Goal: Information Seeking & Learning: Learn about a topic

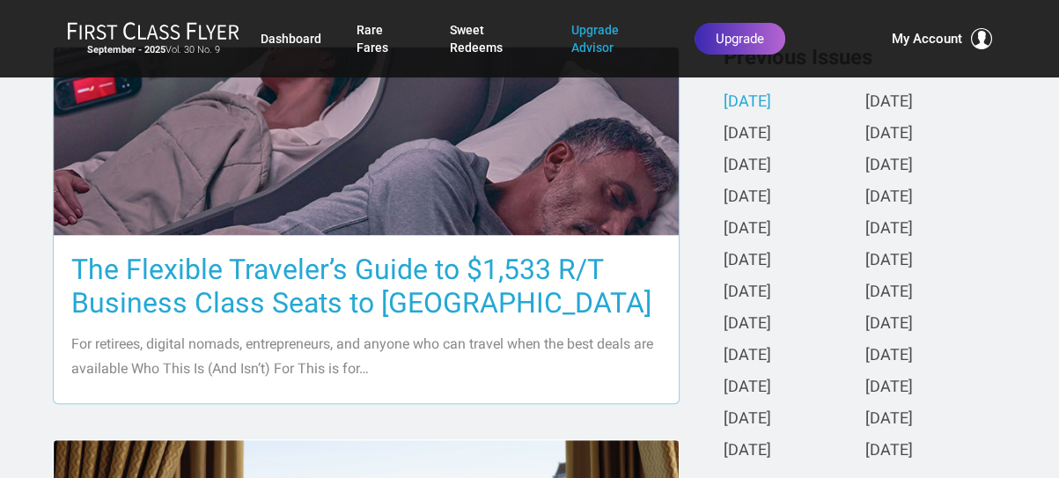
scroll to position [440, 0]
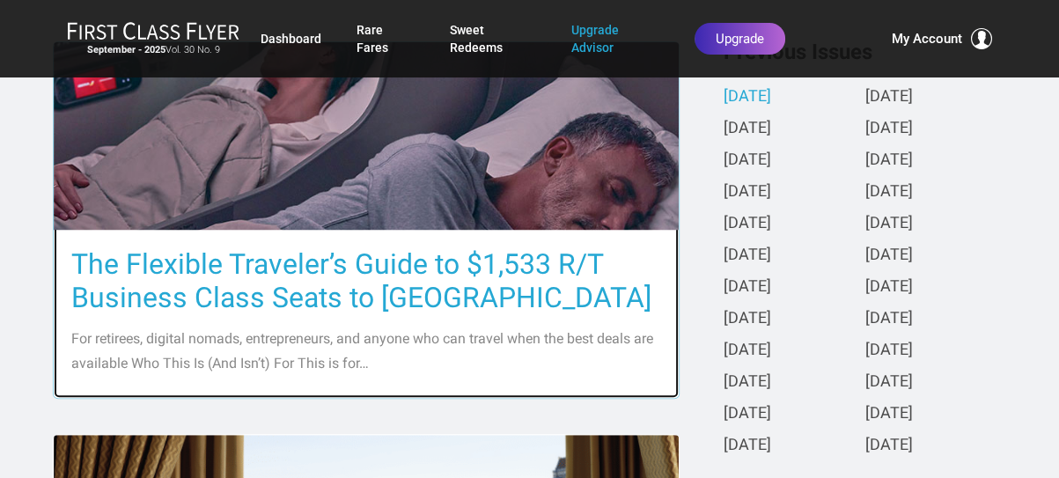
click at [405, 288] on h3 "The Flexible Traveler’s Guide to $1,533 R/T Business Class Seats to [GEOGRAPHIC…" at bounding box center [366, 280] width 590 height 67
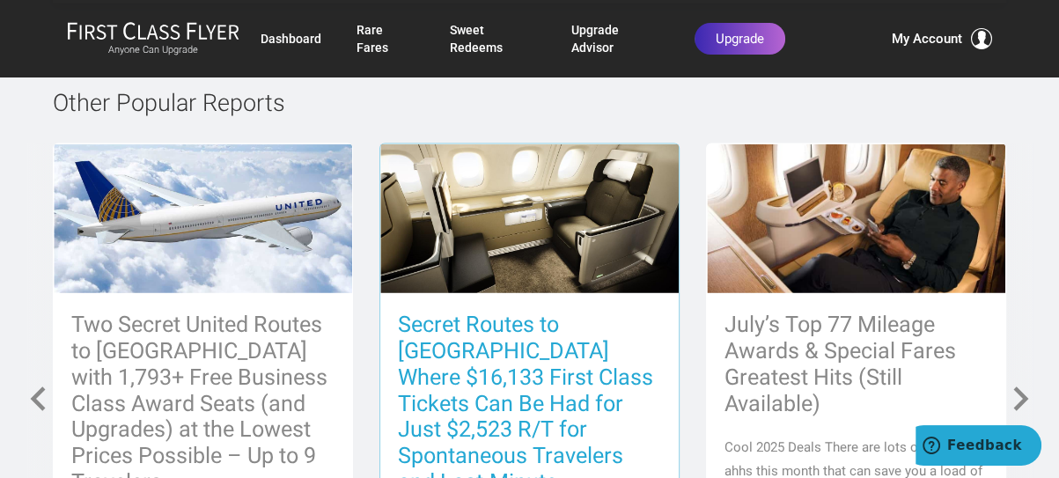
scroll to position [7748, 0]
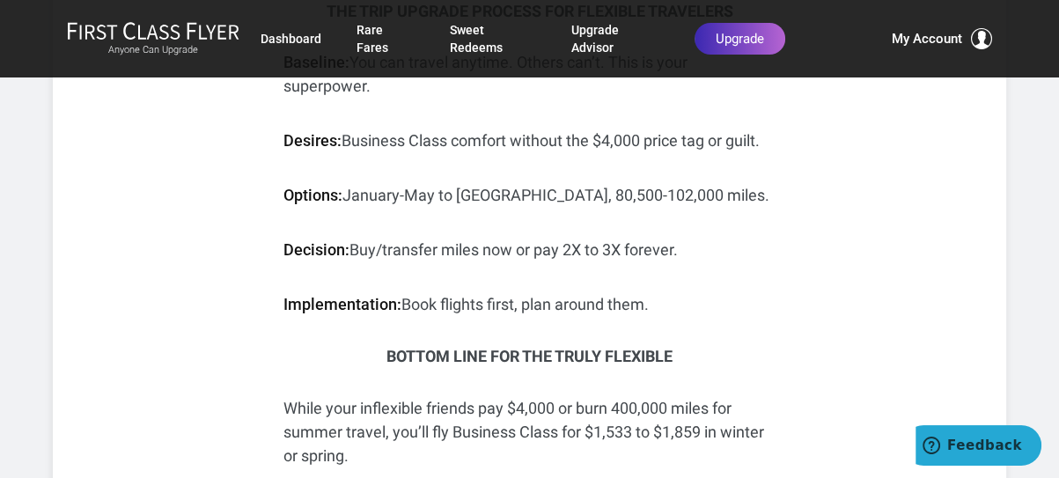
drag, startPoint x: 343, startPoint y: 129, endPoint x: 365, endPoint y: 119, distance: 24.4
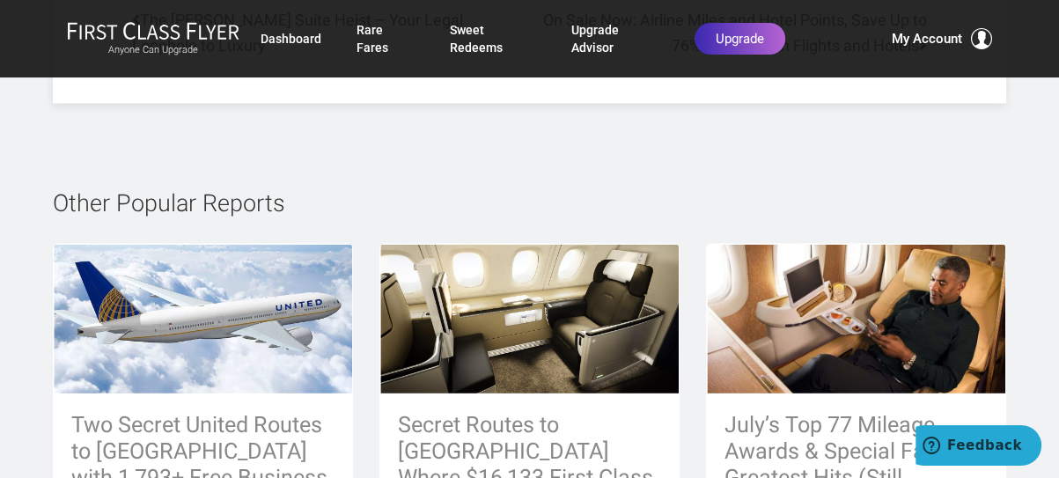
scroll to position [7492, 0]
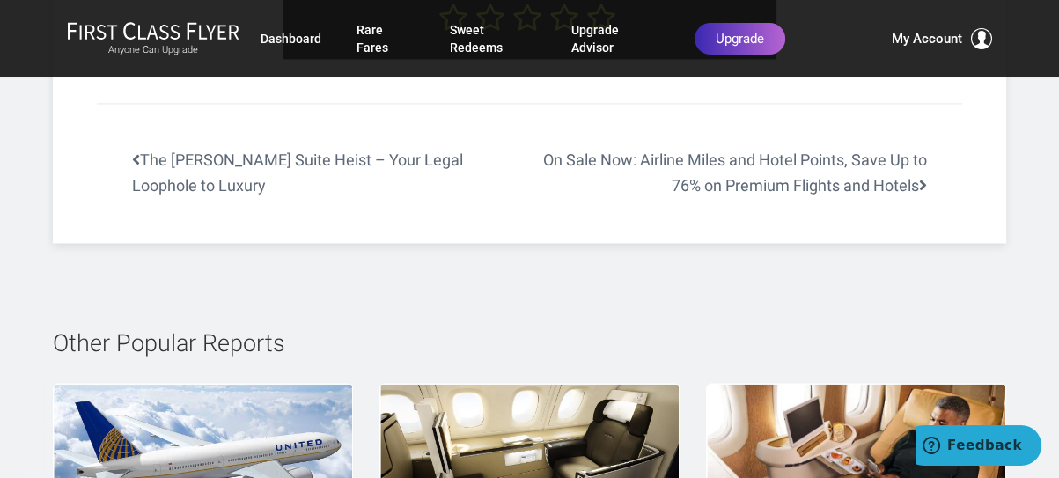
drag, startPoint x: 1055, startPoint y: 309, endPoint x: 1049, endPoint y: 384, distance: 75.0
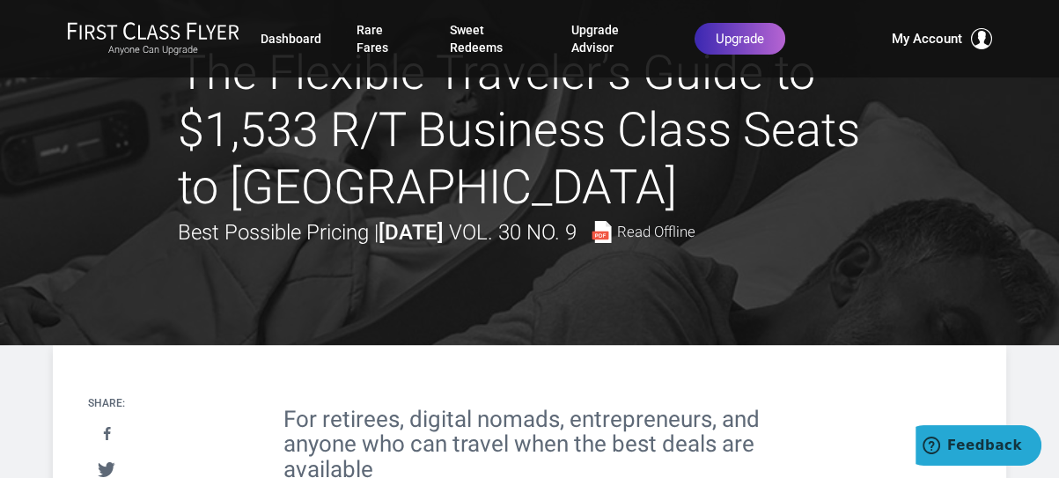
scroll to position [0, 0]
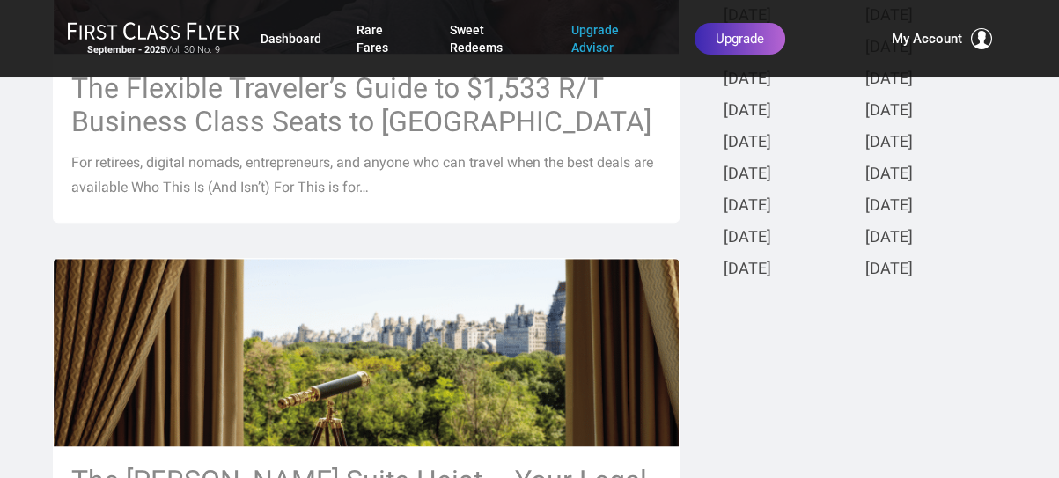
scroll to position [792, 0]
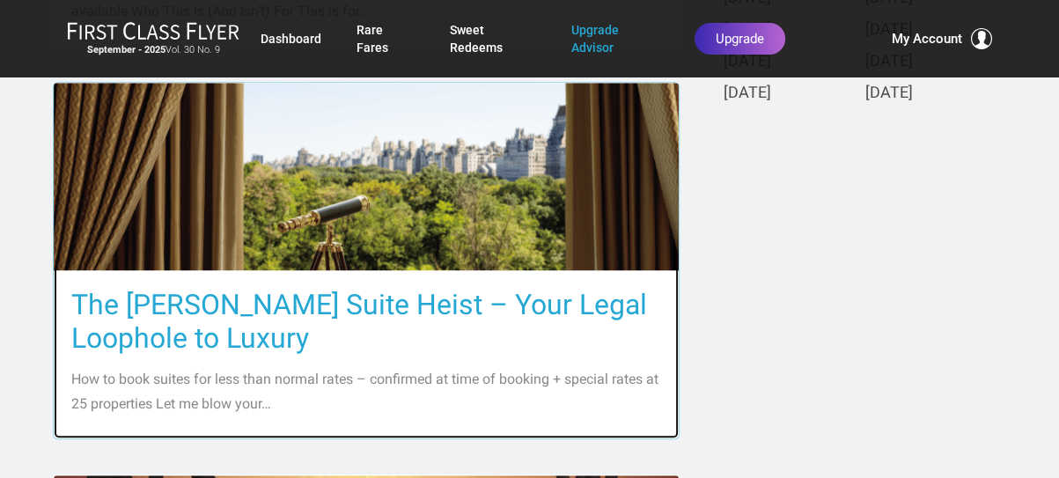
click at [357, 309] on h3 "The [PERSON_NAME] Suite Heist – Your Legal Loophole to Luxury" at bounding box center [366, 321] width 590 height 67
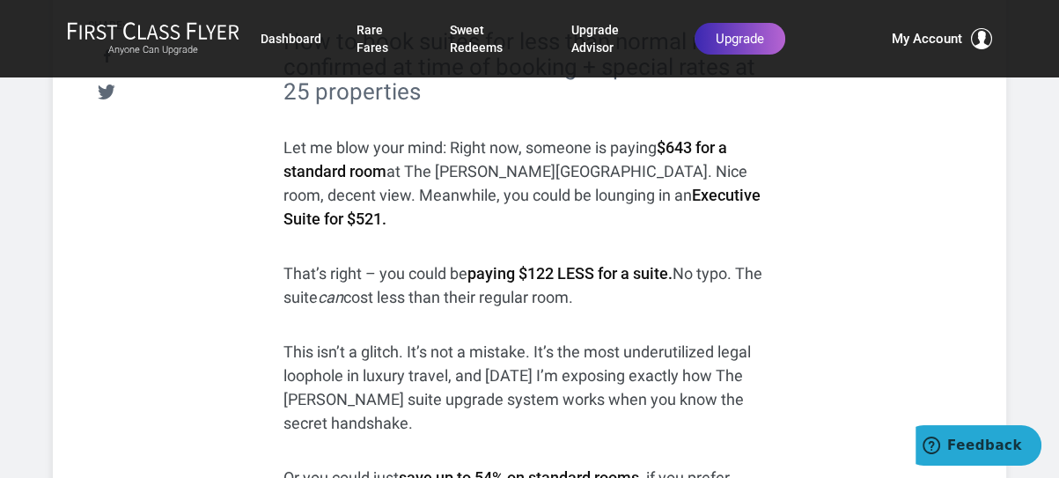
scroll to position [352, 0]
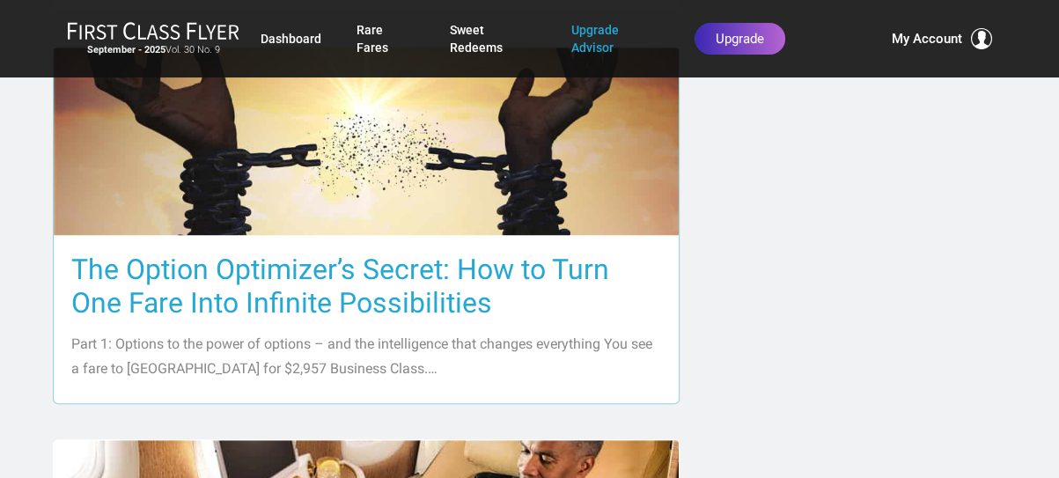
scroll to position [1321, 0]
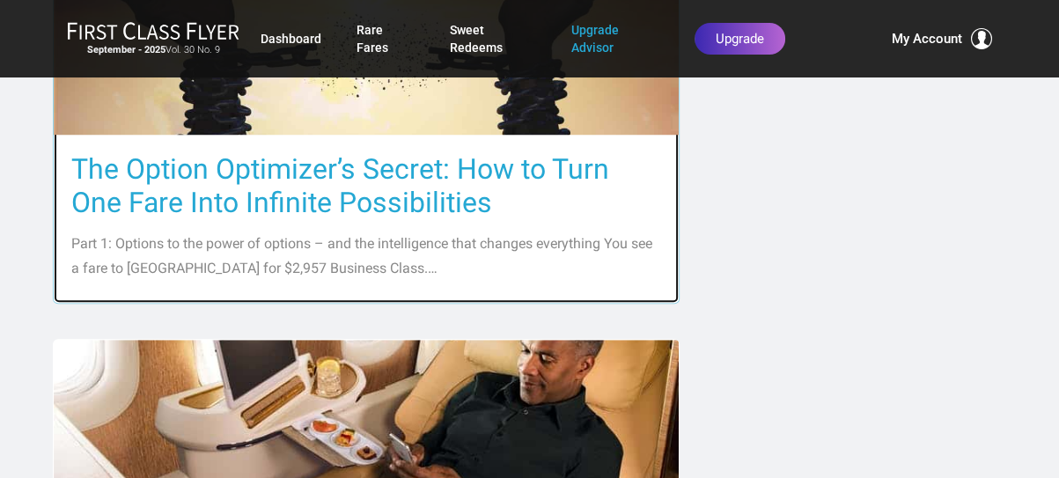
click at [341, 166] on h3 "The Option Optimizer’s Secret: How to Turn One Fare Into Infinite Possibilities" at bounding box center [366, 185] width 590 height 67
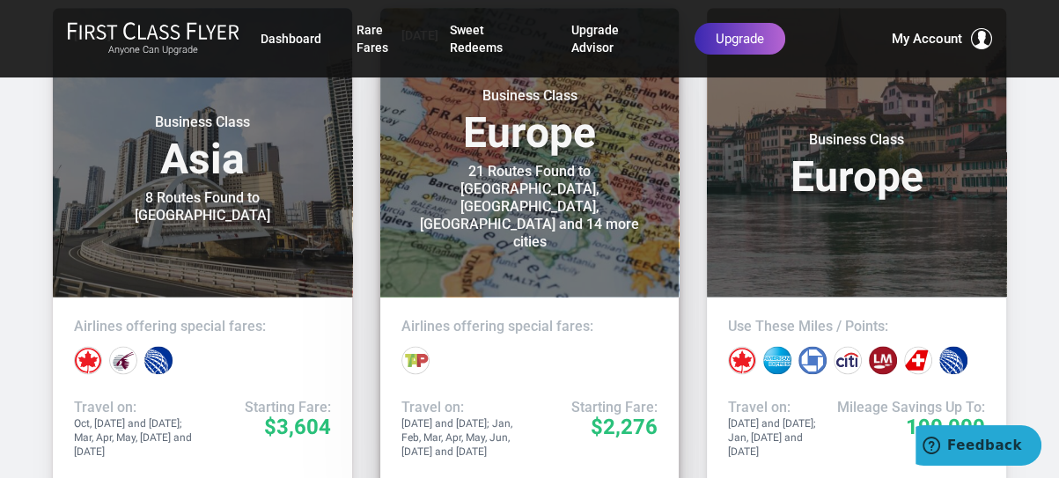
scroll to position [7131, 0]
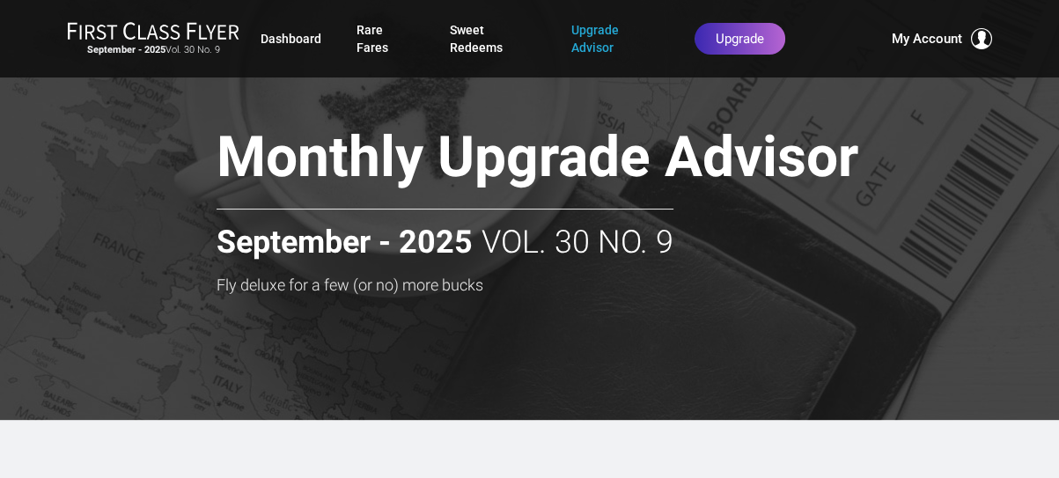
click at [315, 155] on h1 "Monthly Upgrade Advisor" at bounding box center [571, 161] width 709 height 68
drag, startPoint x: 542, startPoint y: 149, endPoint x: 475, endPoint y: 189, distance: 78.2
click at [475, 189] on h1 "Monthly Upgrade Advisor" at bounding box center [571, 161] width 709 height 68
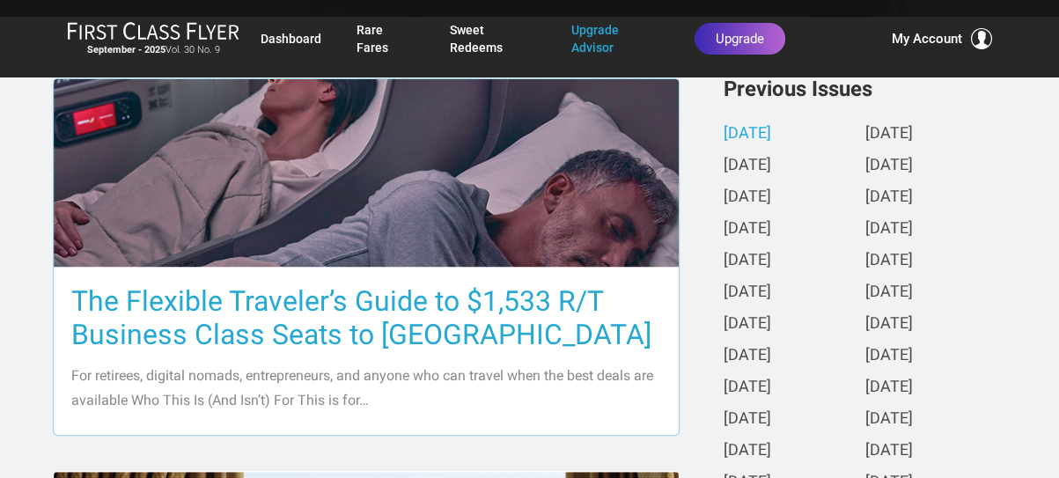
scroll to position [528, 0]
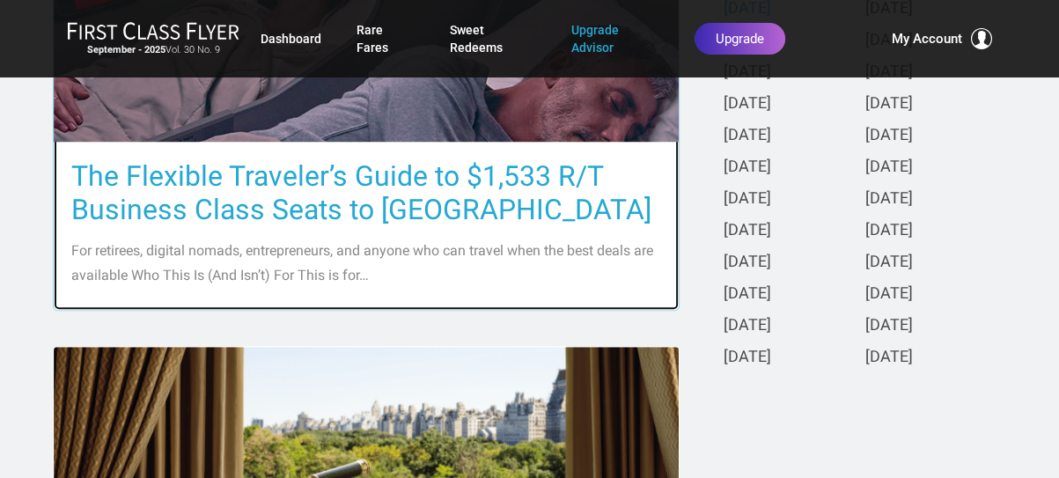
drag, startPoint x: 317, startPoint y: 172, endPoint x: 247, endPoint y: 239, distance: 97.2
click at [247, 239] on div "The Flexible Traveler’s Guide to $1,533 R/T Business Class Seats to [GEOGRAPHIC…" at bounding box center [366, 226] width 625 height 168
